Goal: Transaction & Acquisition: Purchase product/service

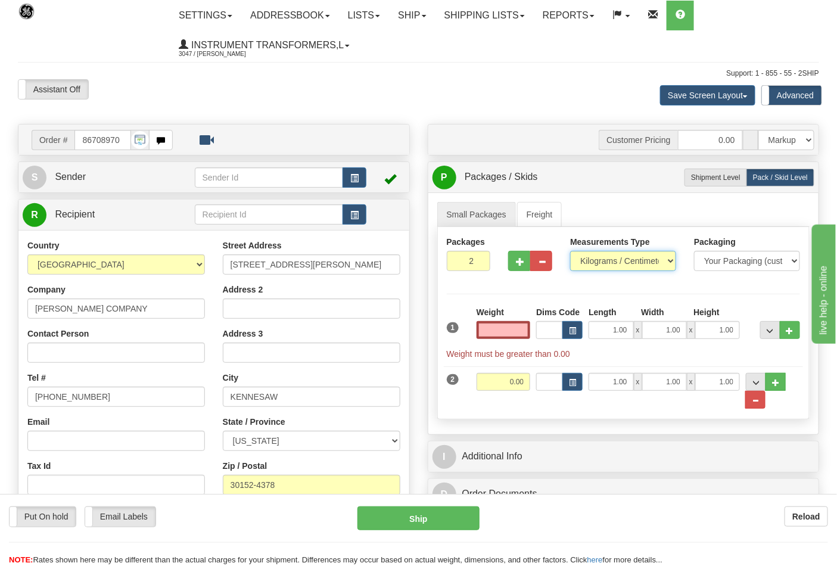
type input "0.00"
click at [670, 263] on select "Pounds / Inches Kilograms / Centimeters" at bounding box center [623, 261] width 106 height 20
select select "0"
click at [570, 251] on select "Pounds / Inches Kilograms / Centimeters" at bounding box center [623, 261] width 106 height 20
click at [505, 331] on input "0.00" at bounding box center [504, 330] width 54 height 18
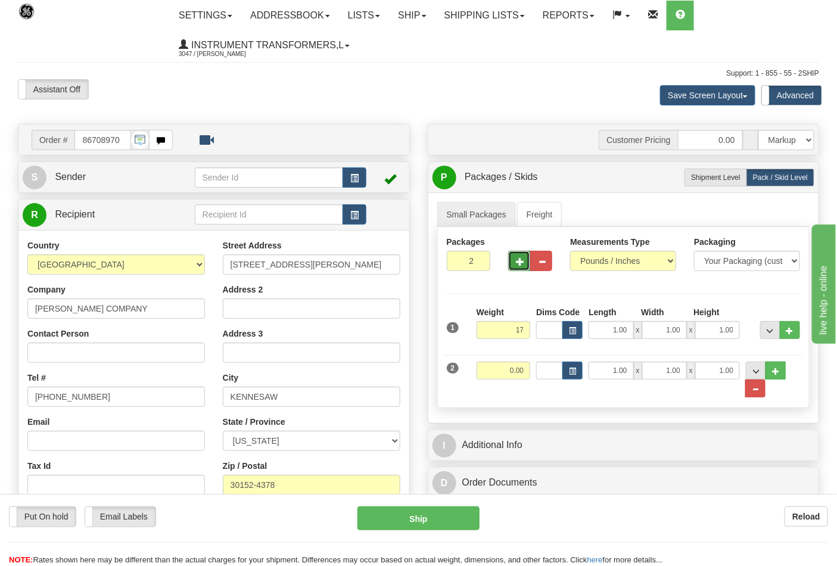
type input "17.00"
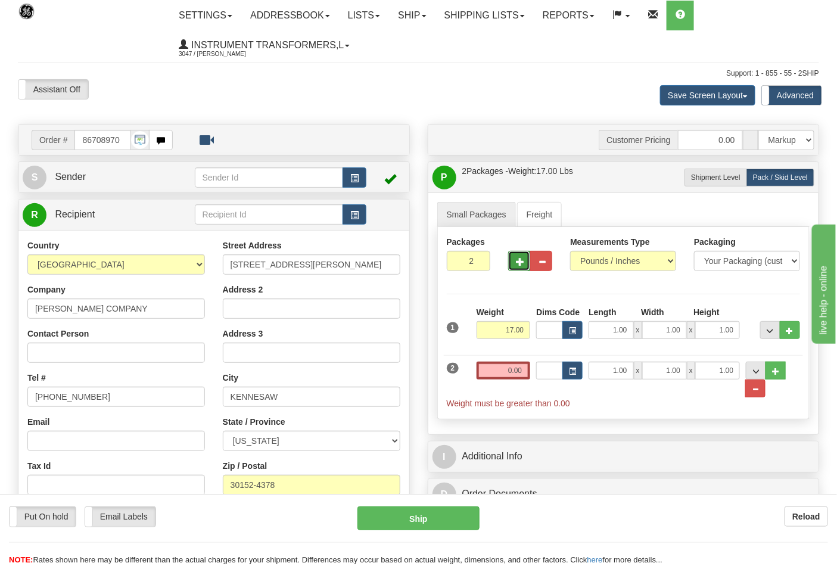
click at [516, 264] on span "button" at bounding box center [520, 262] width 8 height 8
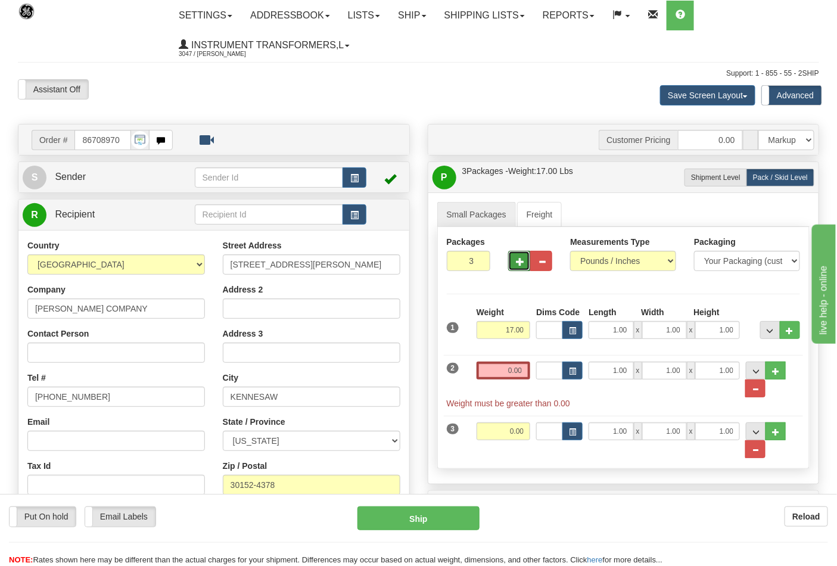
click at [516, 263] on span "button" at bounding box center [520, 262] width 8 height 8
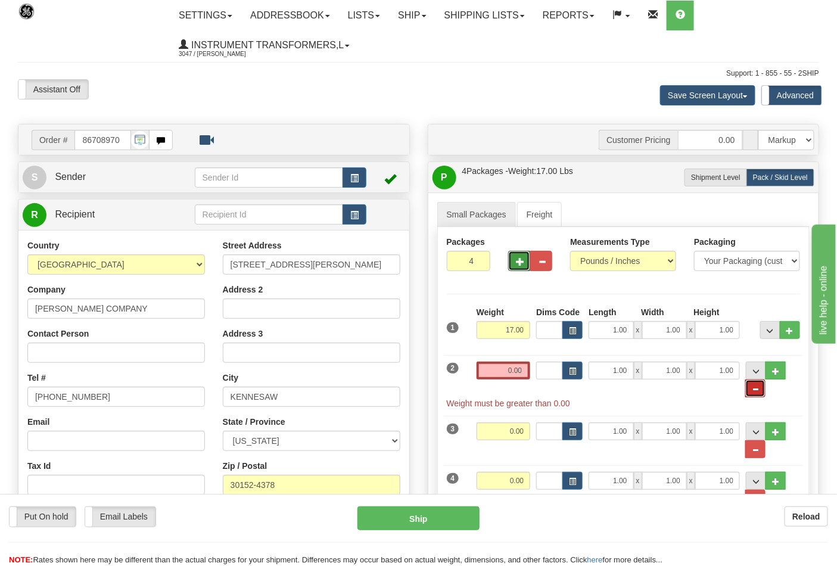
click at [759, 388] on span "..." at bounding box center [755, 389] width 7 height 7
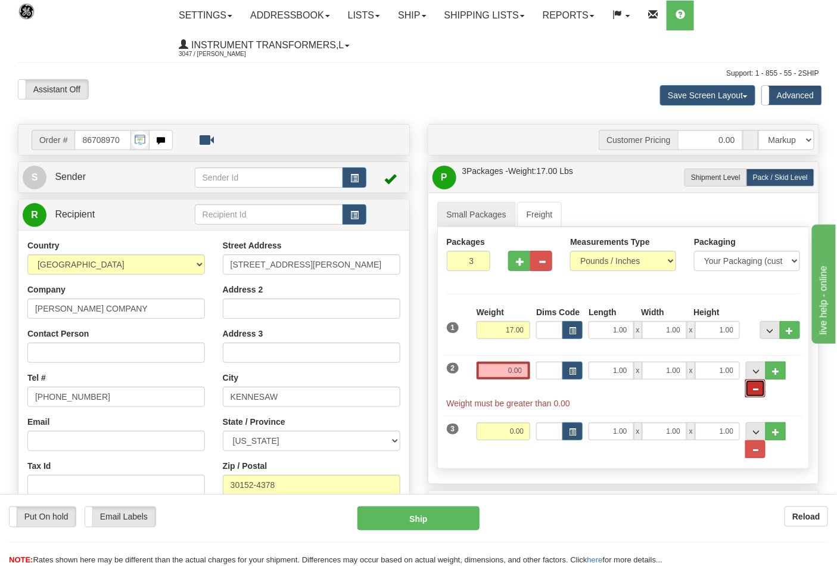
click at [758, 388] on span "..." at bounding box center [755, 389] width 7 height 7
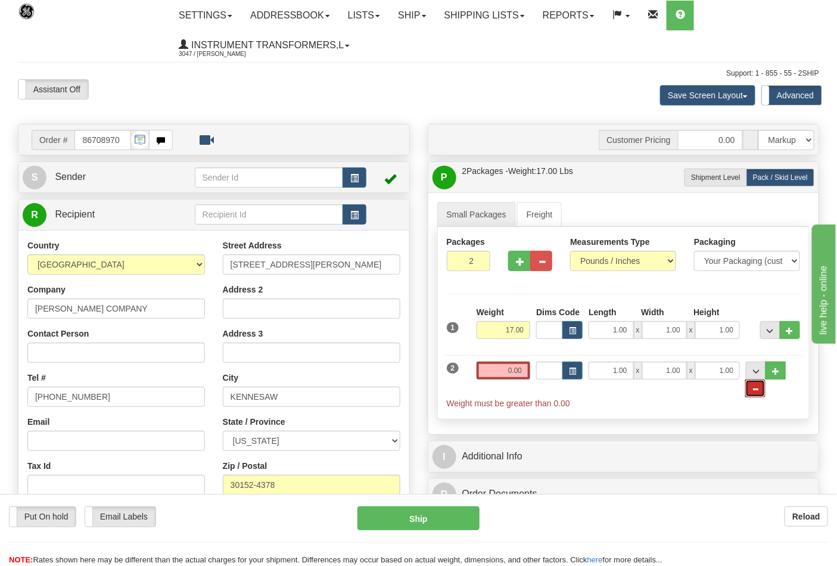
click at [757, 393] on span "..." at bounding box center [755, 389] width 7 height 7
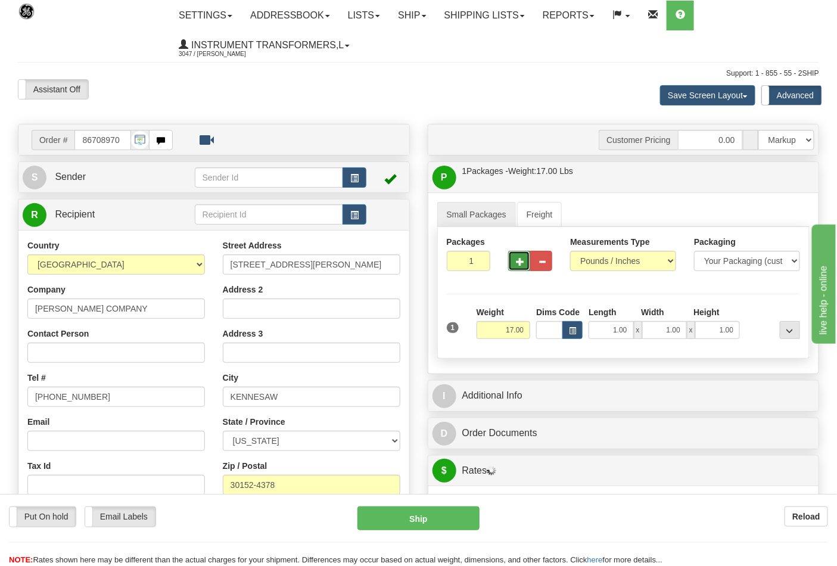
click at [513, 269] on button "button" at bounding box center [519, 261] width 22 height 20
type input "2"
click at [783, 182] on span "Pack / Skid Level" at bounding box center [780, 177] width 55 height 8
radio input "true"
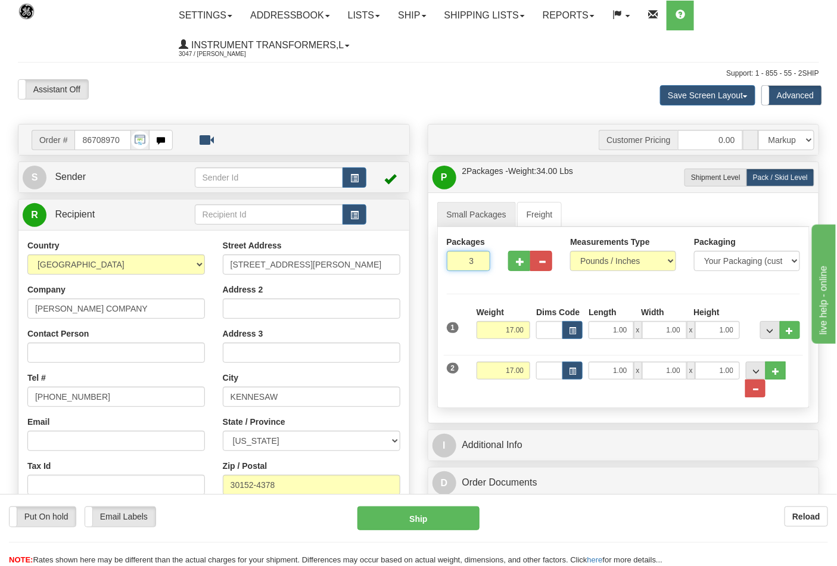
click at [477, 259] on input "3" at bounding box center [469, 261] width 44 height 20
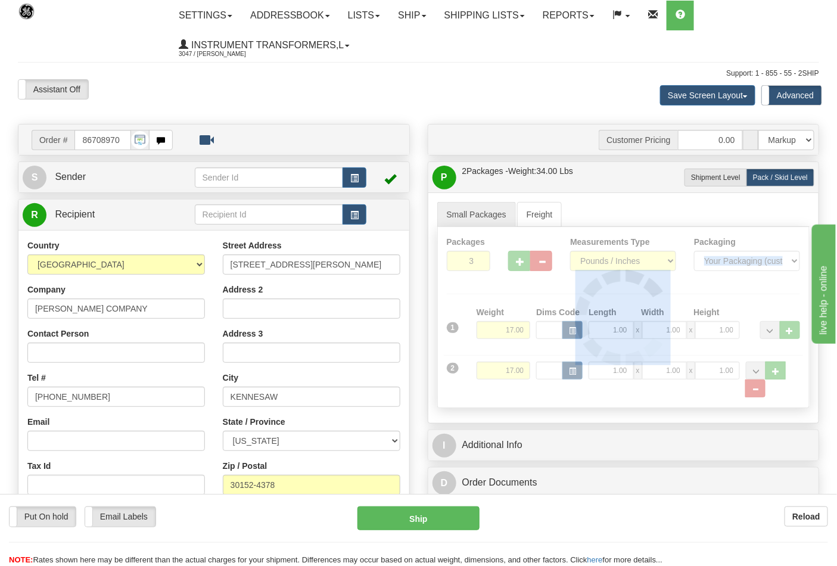
click at [477, 259] on div at bounding box center [624, 317] width 372 height 181
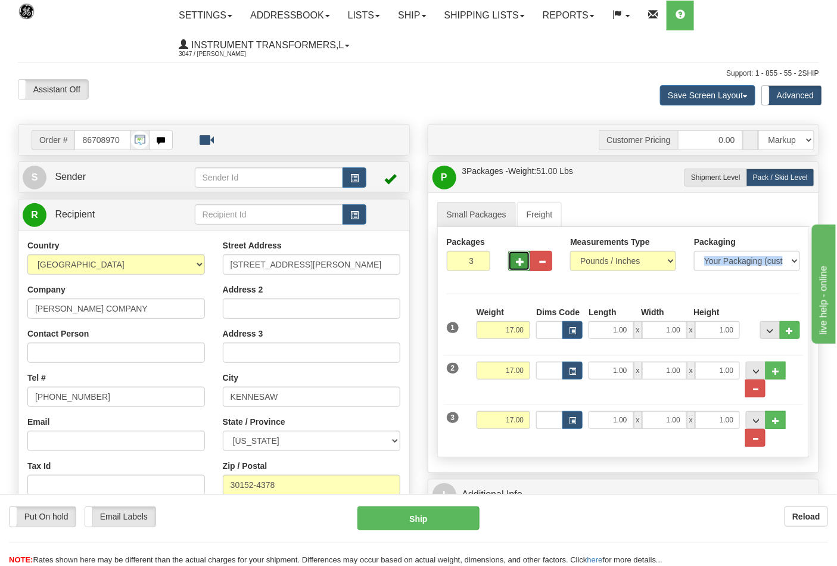
click at [520, 259] on span "button" at bounding box center [520, 262] width 8 height 8
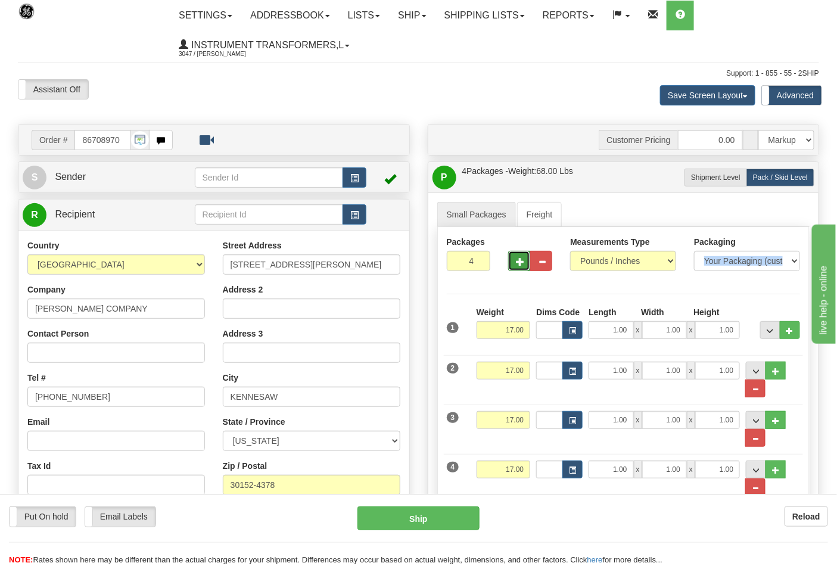
click at [520, 259] on span "button" at bounding box center [520, 262] width 8 height 8
click at [521, 258] on span "button" at bounding box center [520, 262] width 8 height 8
type input "7"
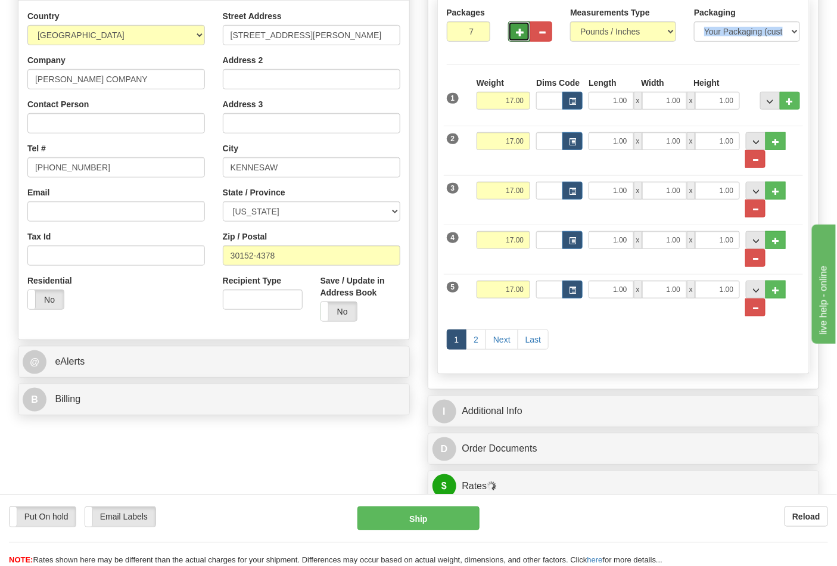
scroll to position [331, 0]
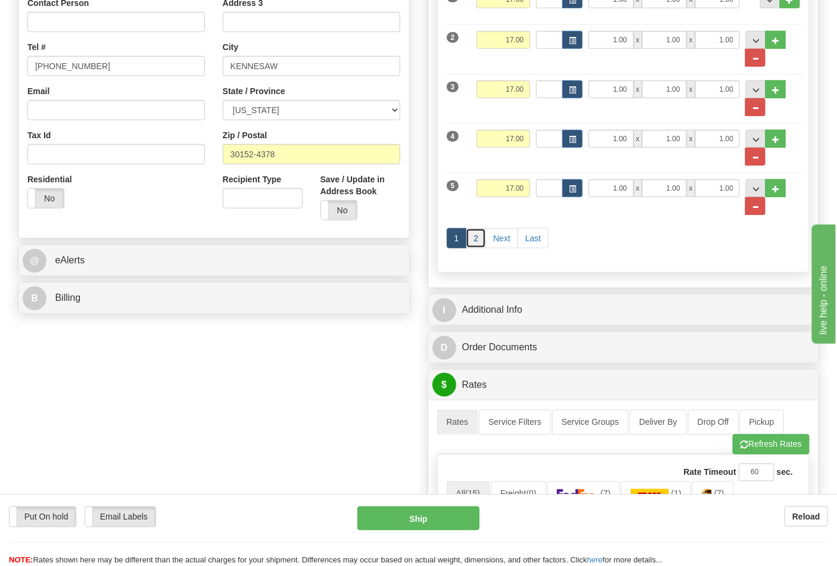
click at [480, 242] on link "2" at bounding box center [476, 238] width 20 height 20
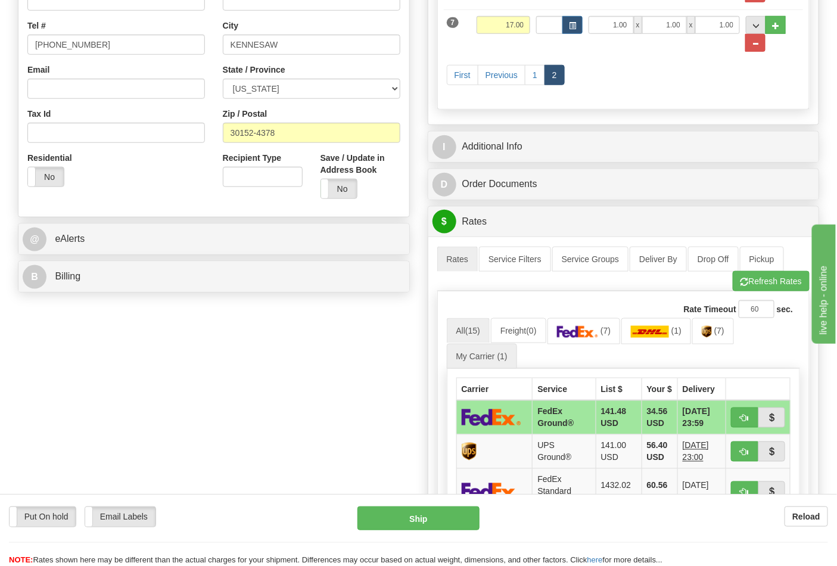
scroll to position [132, 0]
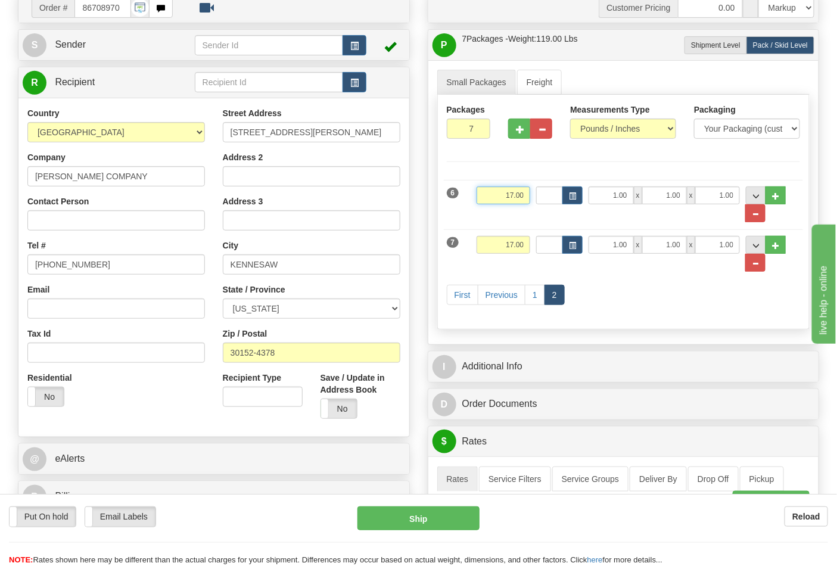
drag, startPoint x: 489, startPoint y: 200, endPoint x: 532, endPoint y: 201, distance: 43.5
click at [532, 201] on div "Weight 17.00" at bounding box center [504, 199] width 60 height 27
type input "19.00"
drag, startPoint x: 501, startPoint y: 247, endPoint x: 541, endPoint y: 242, distance: 40.2
click at [541, 242] on div "7 Weight 17.00 Dims Code Length Width Height" at bounding box center [624, 247] width 360 height 49
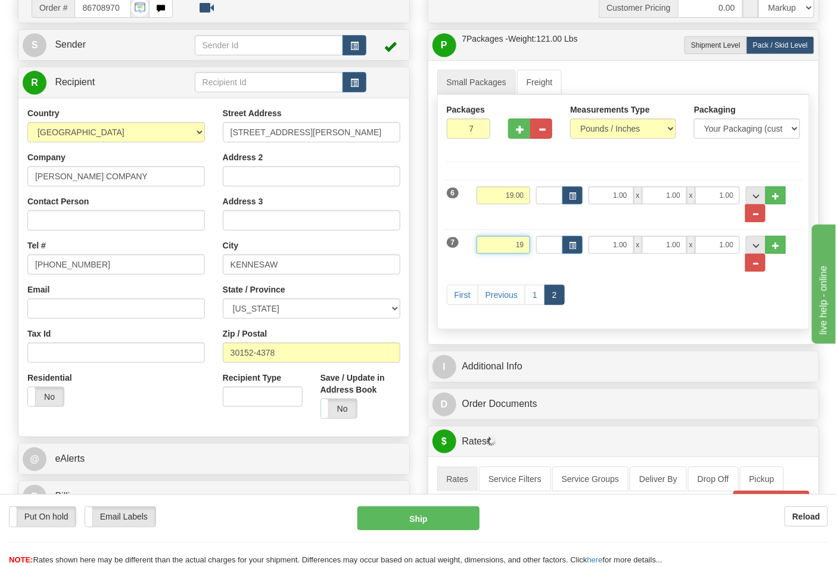
click button "Delete" at bounding box center [0, 0] width 0 height 0
type input "19.00"
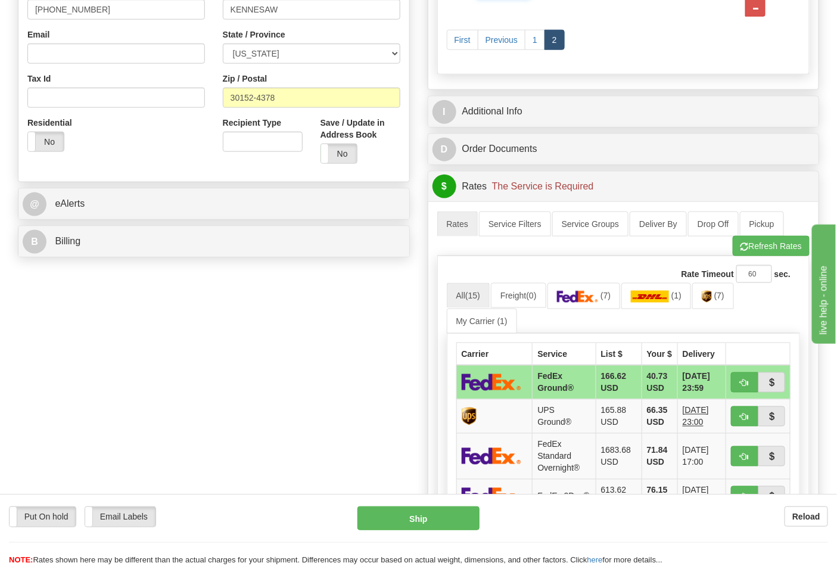
scroll to position [397, 0]
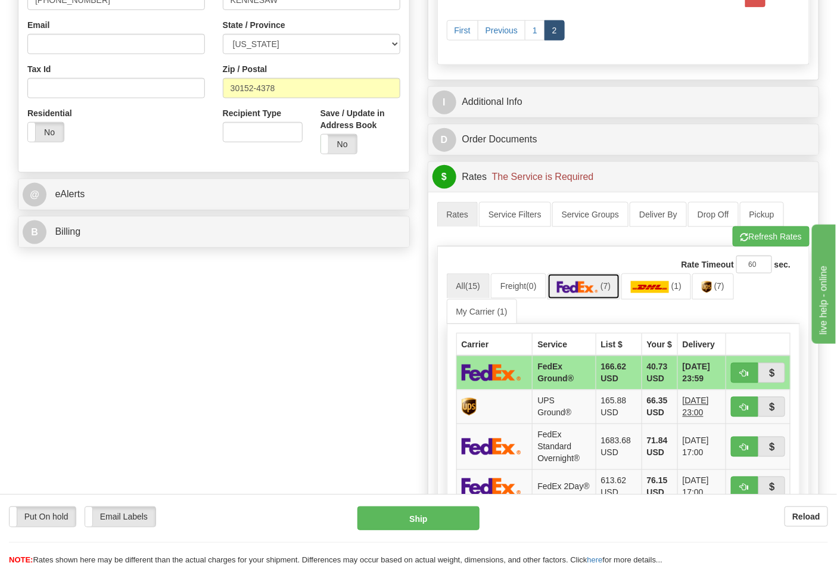
click at [593, 292] on img at bounding box center [578, 287] width 42 height 12
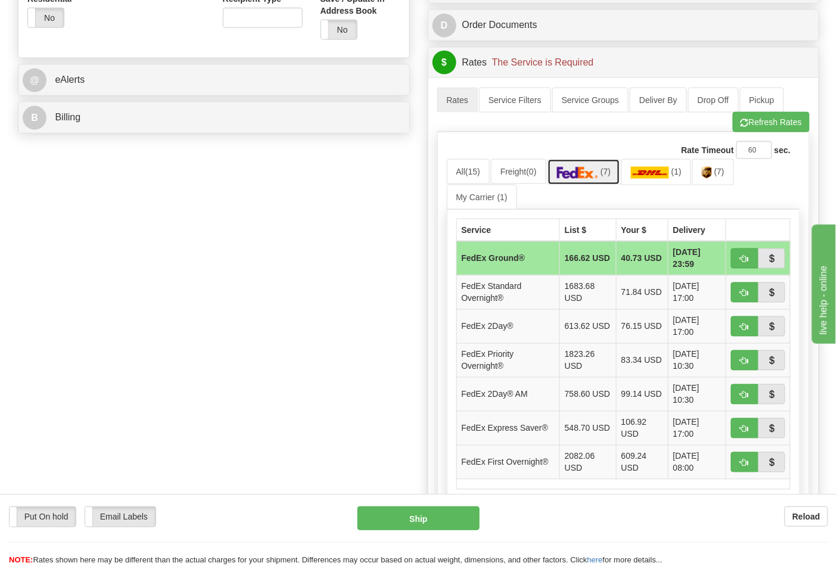
scroll to position [529, 0]
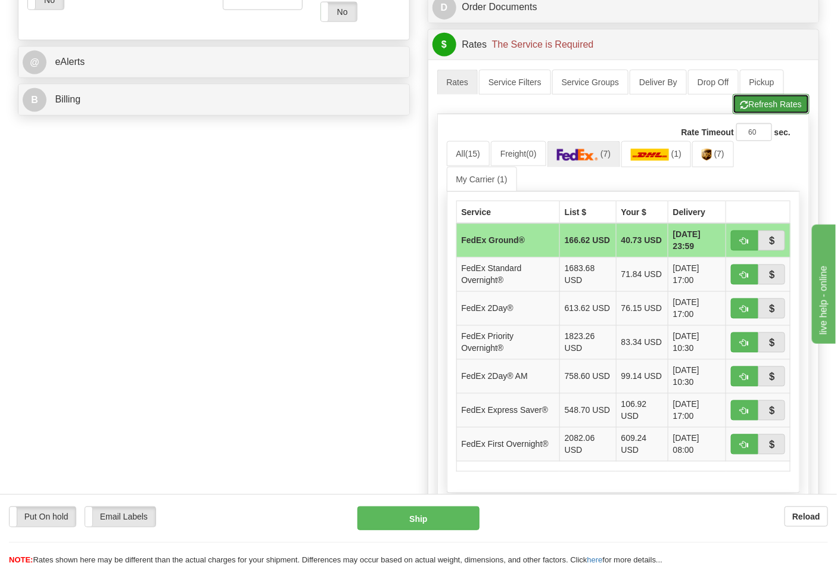
click at [754, 110] on button "Refresh Rates" at bounding box center [771, 104] width 77 height 20
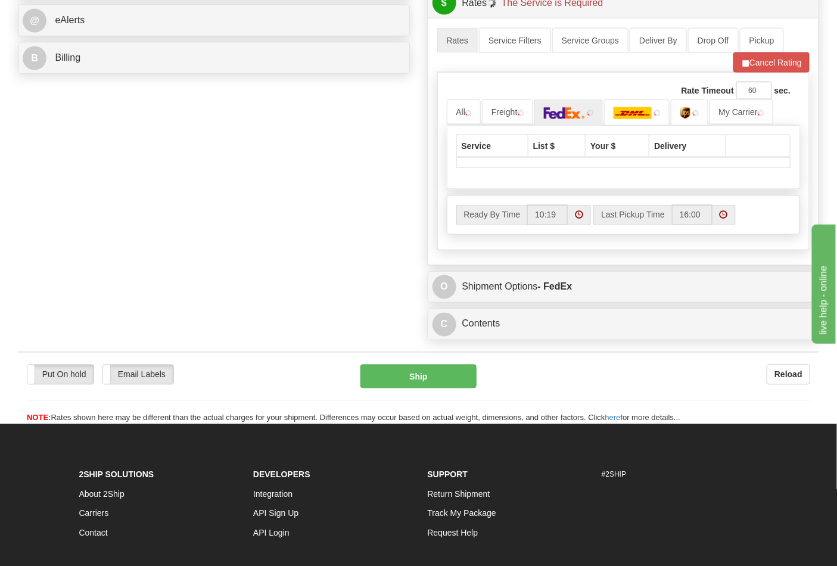
scroll to position [662, 0]
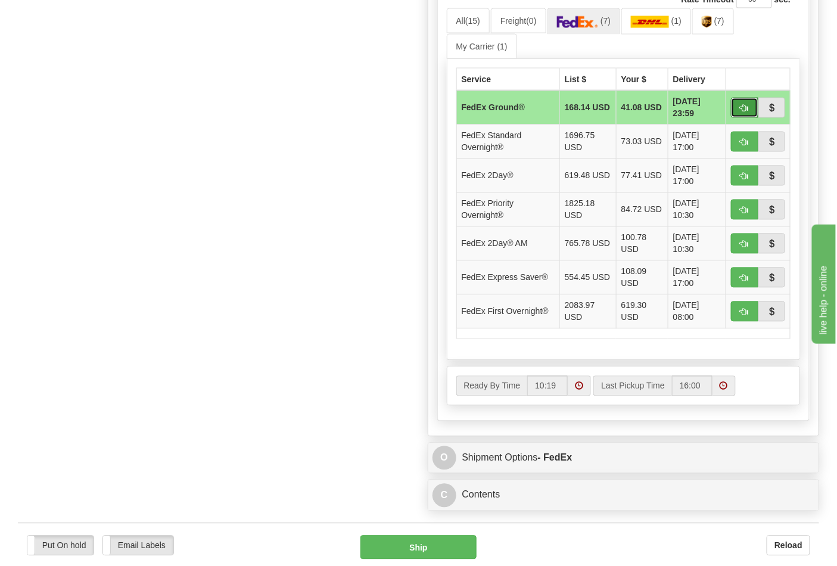
click at [741, 113] on span "button" at bounding box center [745, 109] width 8 height 8
type input "92"
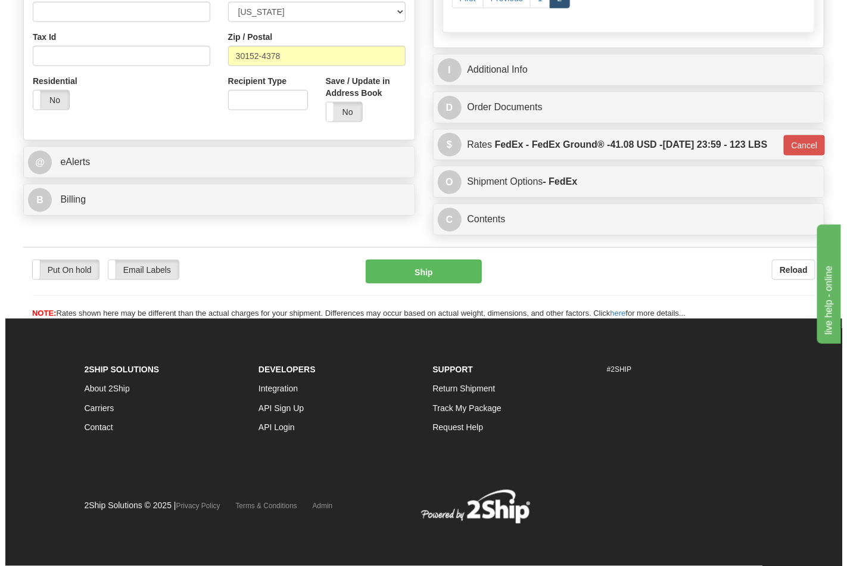
scroll to position [458, 0]
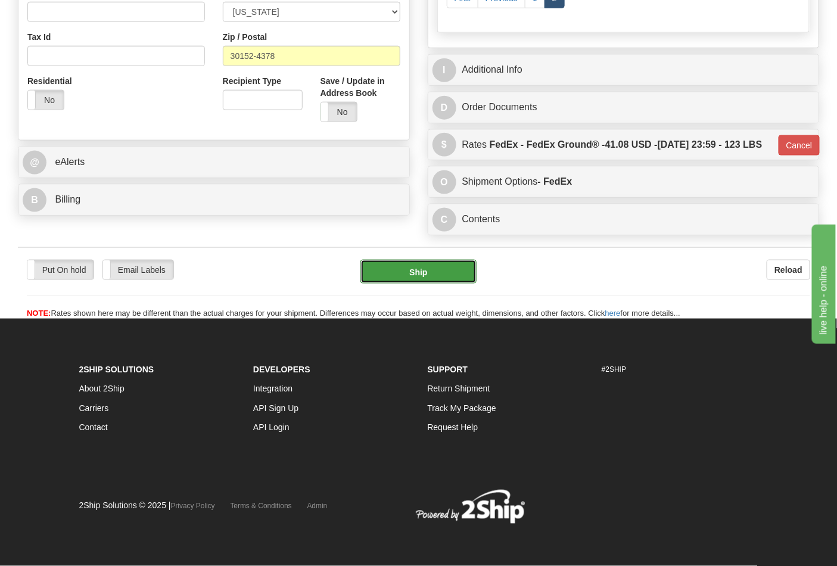
click at [449, 266] on button "Ship" at bounding box center [418, 272] width 116 height 24
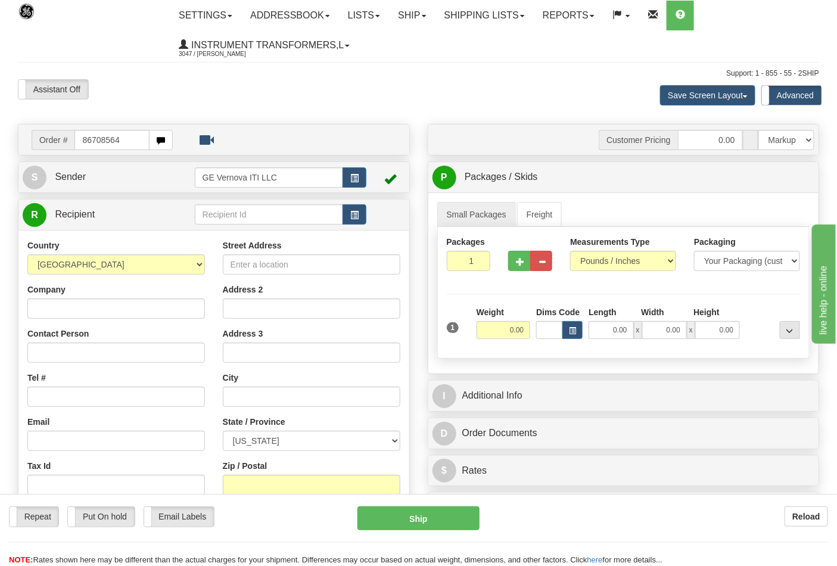
type input "86708564"
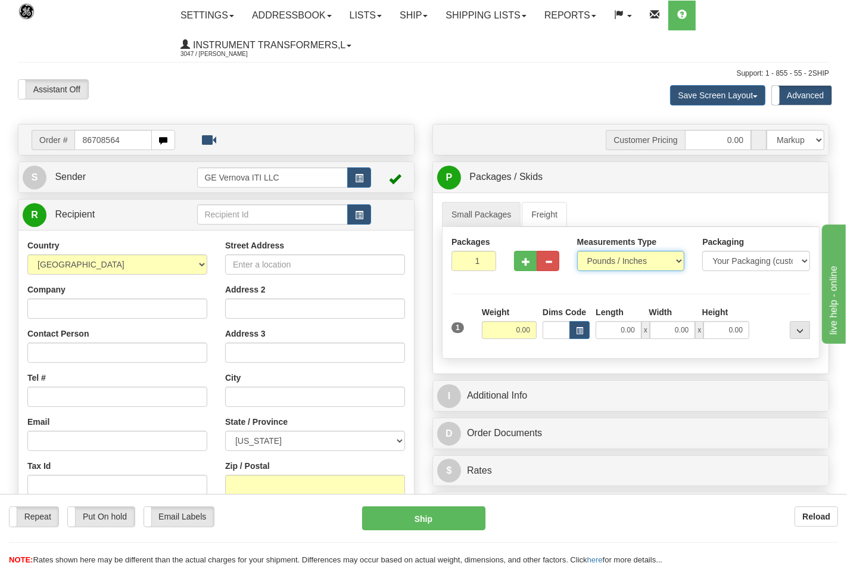
click at [630, 257] on body "Training Course Close Toggle navigation Settings Shipping Preferences New Recip…" at bounding box center [423, 283] width 847 height 566
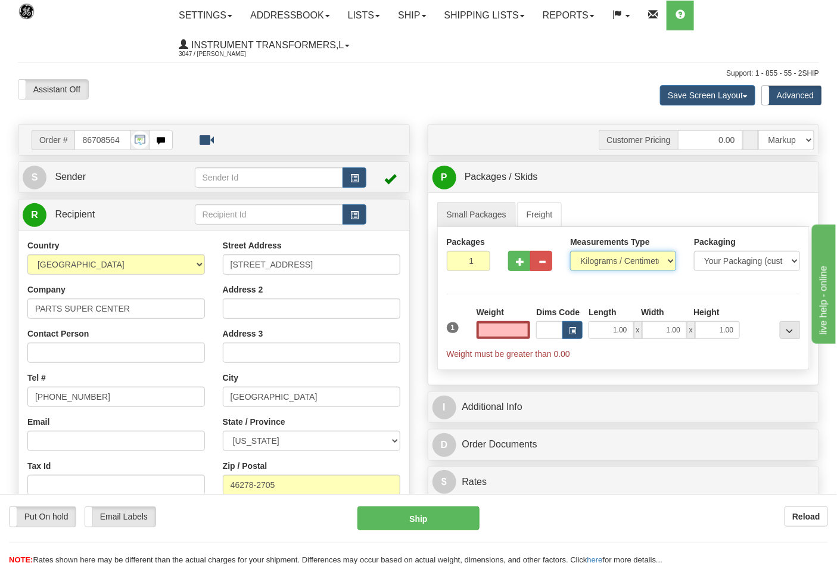
type input "0.00"
click at [670, 262] on select "Pounds / Inches Kilograms / Centimeters" at bounding box center [623, 261] width 106 height 20
select select "0"
click at [570, 251] on select "Pounds / Inches Kilograms / Centimeters" at bounding box center [623, 261] width 106 height 20
click at [499, 328] on input "0.00" at bounding box center [504, 330] width 54 height 18
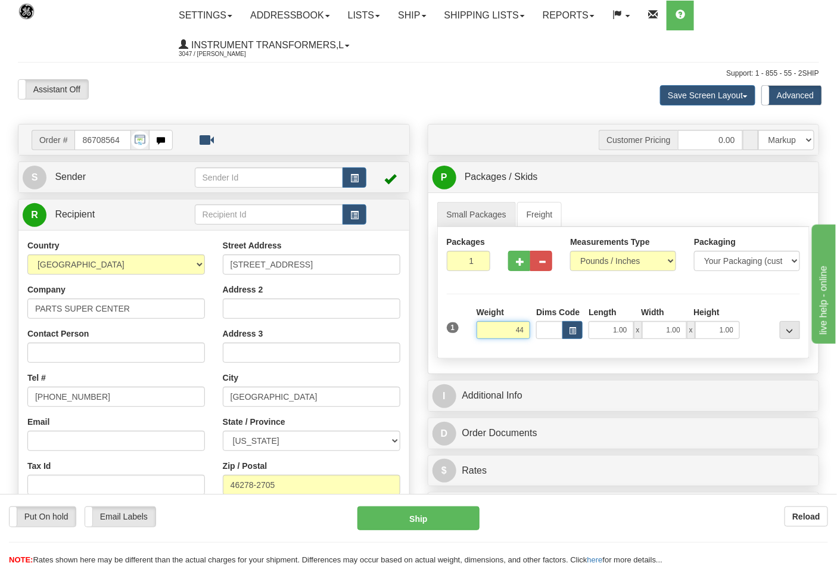
click button "Delete" at bounding box center [0, 0] width 0 height 0
type input "44.00"
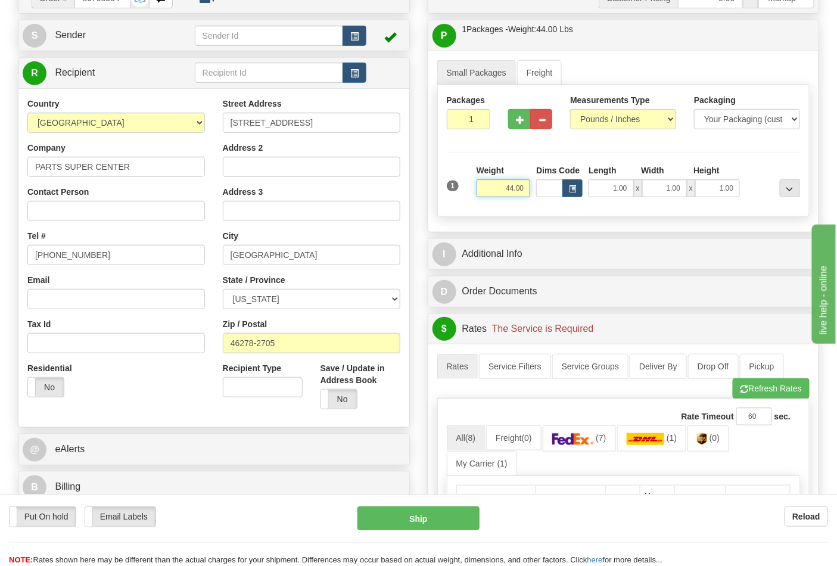
scroll to position [331, 0]
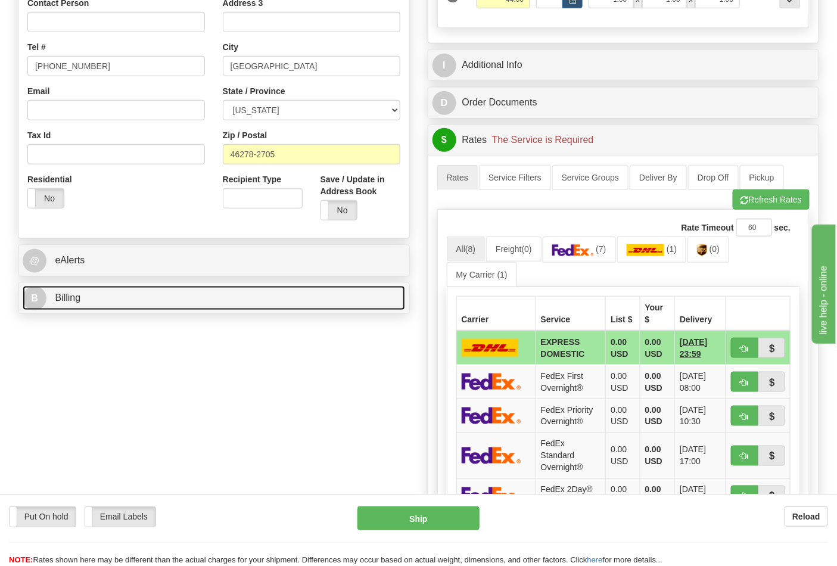
click at [169, 303] on link "B Billing" at bounding box center [214, 298] width 382 height 24
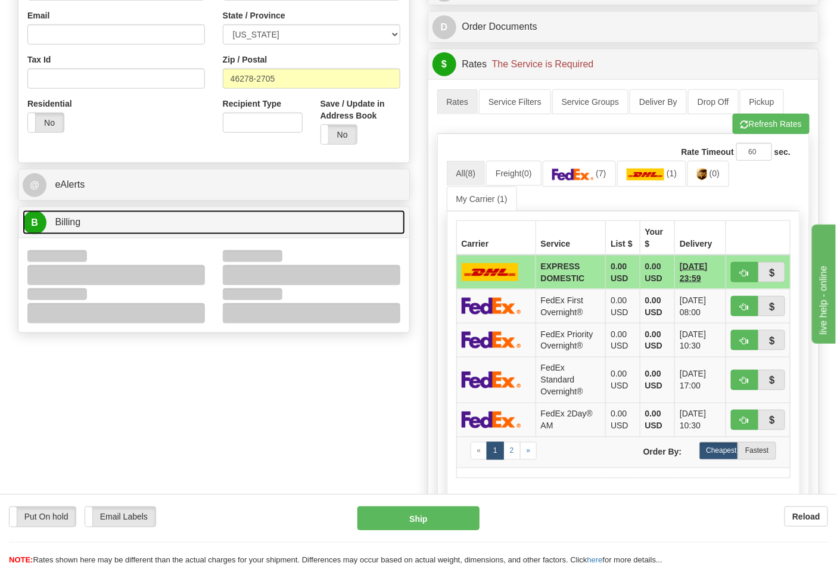
scroll to position [596, 0]
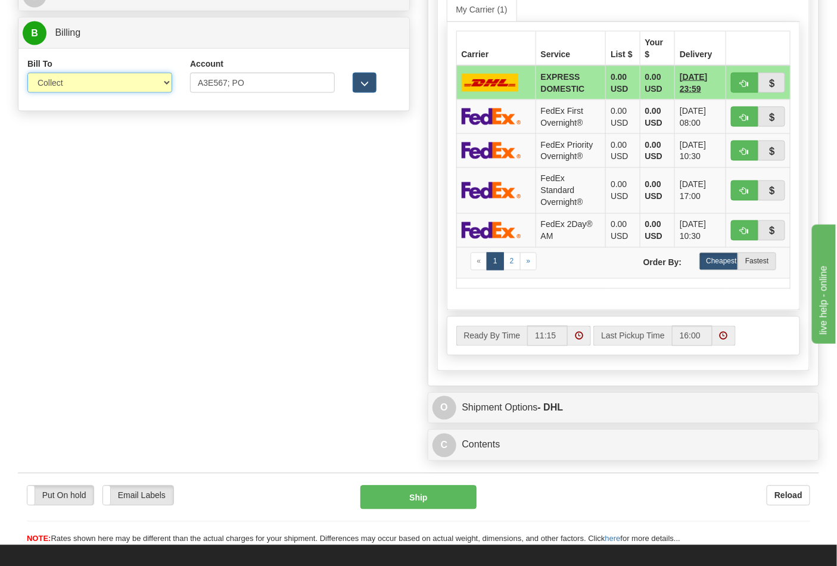
click at [167, 86] on select "Sender Recipient Third Party Collect" at bounding box center [99, 83] width 145 height 20
select select "2"
click at [27, 93] on select "Sender Recipient Third Party Collect" at bounding box center [99, 83] width 145 height 20
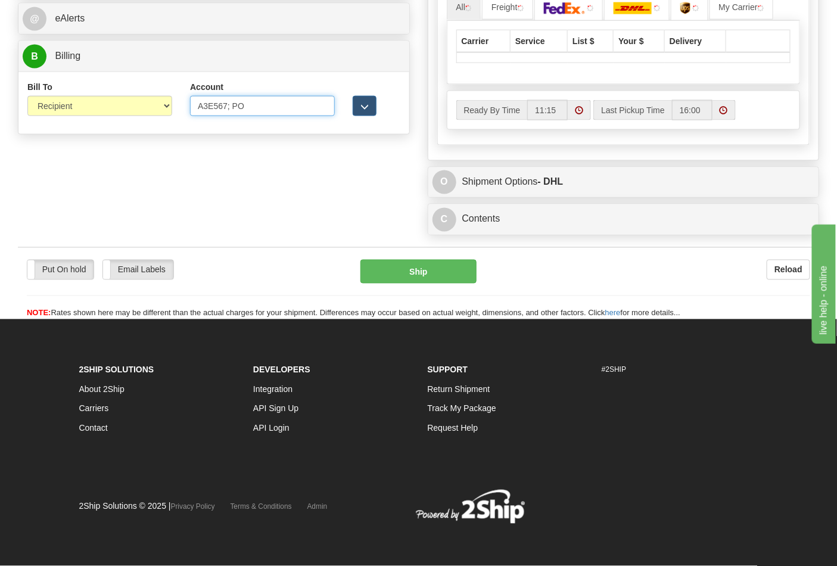
click at [254, 104] on input "A3E567; PO" at bounding box center [262, 106] width 145 height 20
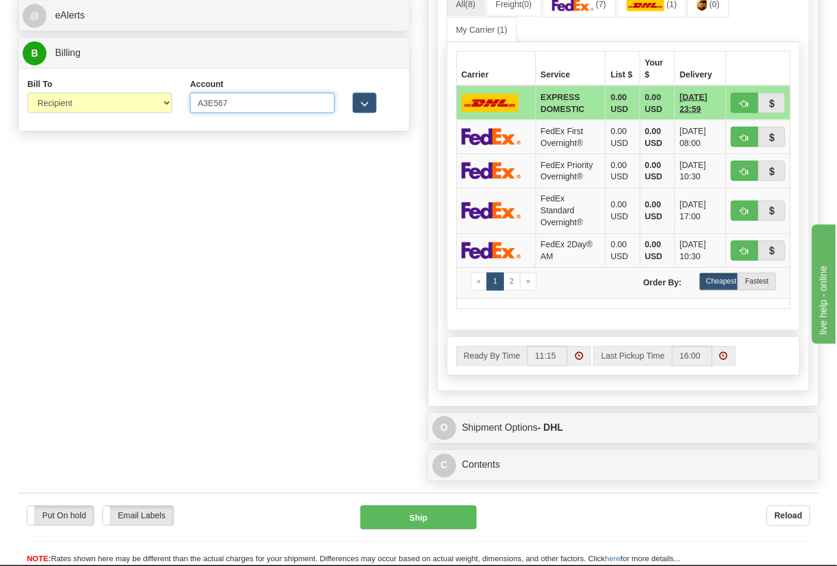
type input "A3E567"
click at [707, 7] on img at bounding box center [702, 5] width 10 height 12
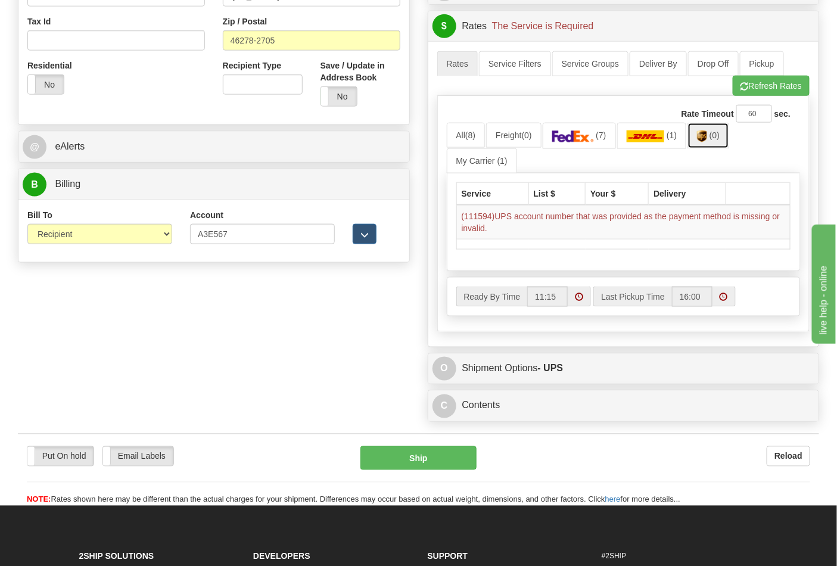
scroll to position [443, 0]
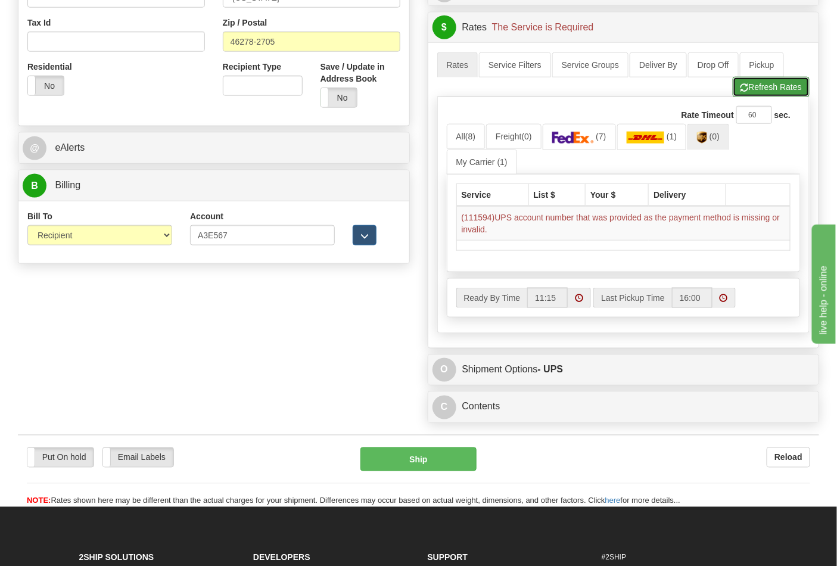
click at [763, 93] on button "Refresh Rates" at bounding box center [771, 87] width 77 height 20
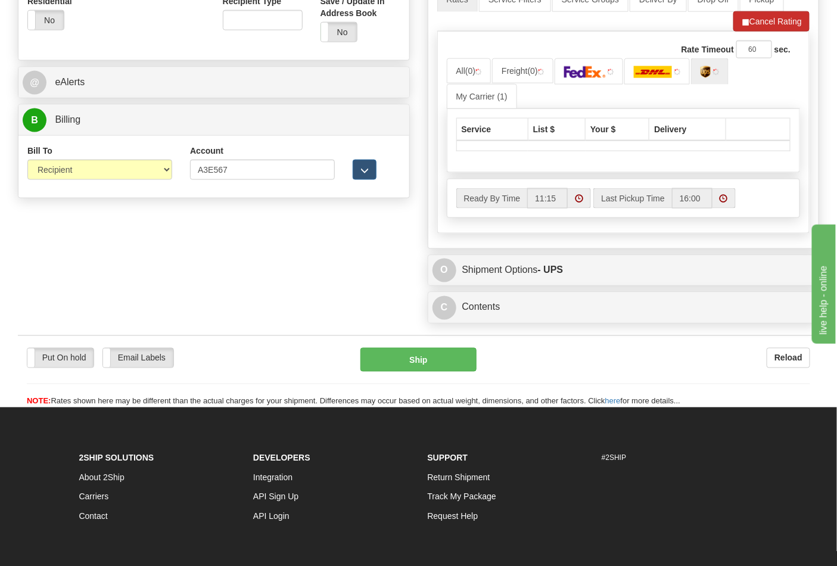
scroll to position [509, 0]
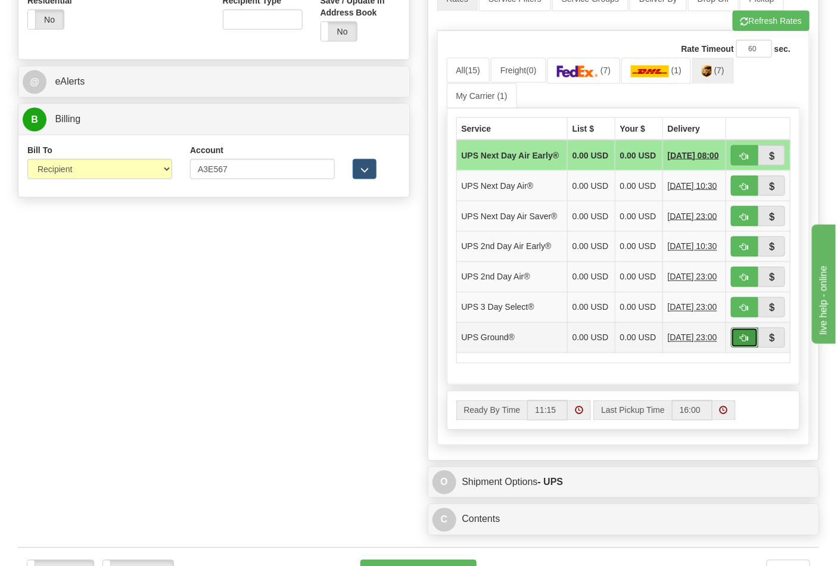
click at [741, 348] on button "button" at bounding box center [744, 338] width 27 height 20
type input "03"
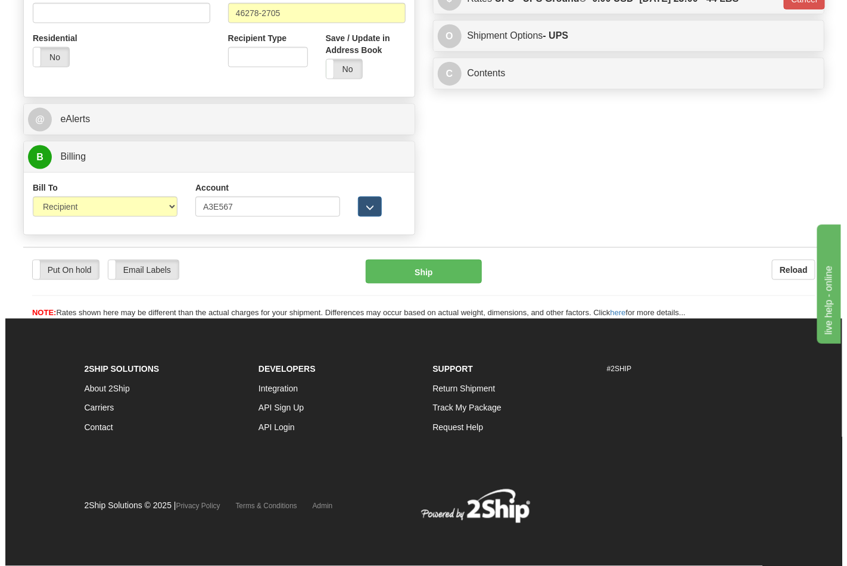
scroll to position [474, 0]
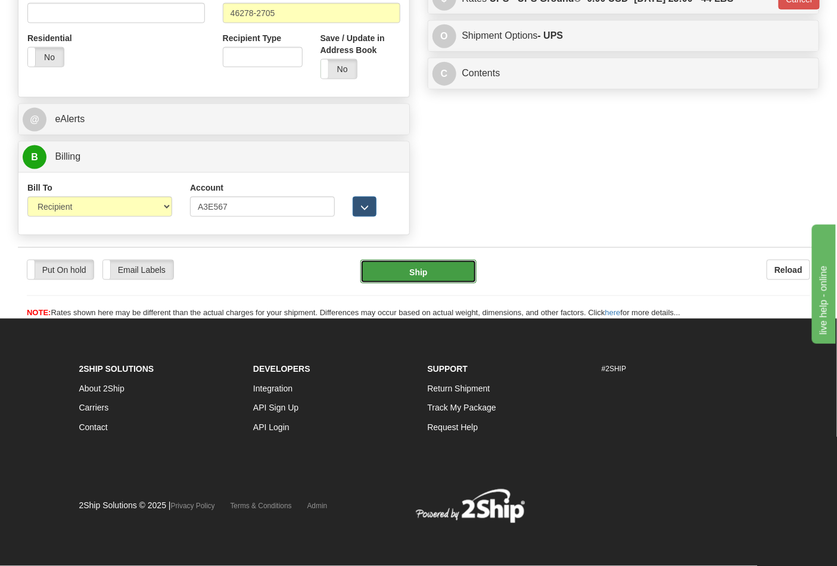
click at [388, 275] on button "Ship" at bounding box center [418, 272] width 116 height 24
